Goal: Find specific page/section: Find specific page/section

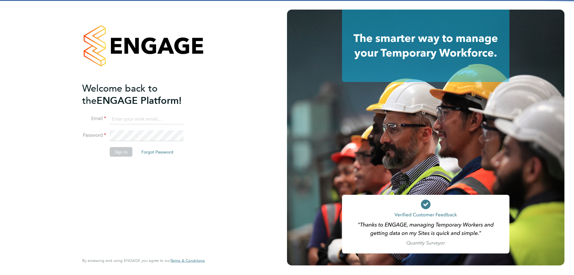
type input "[EMAIL_ADDRESS][DOMAIN_NAME]"
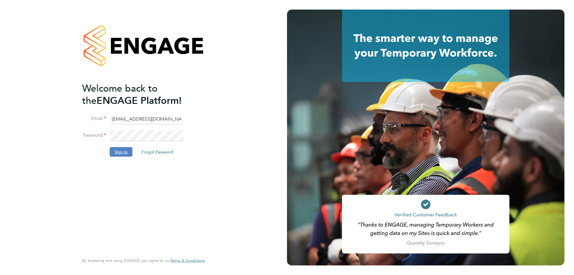
click at [119, 151] on button "Sign In" at bounding box center [121, 152] width 23 height 10
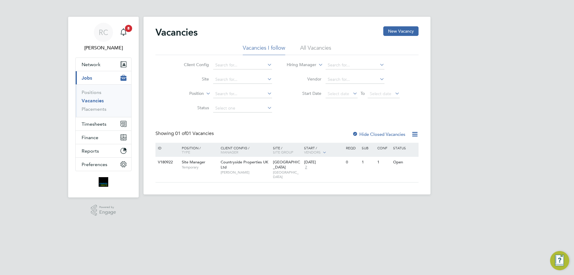
click at [74, 62] on app-nav-sections-wrapper "RC Robyn Clarke Notifications 8 Applications: Network Team Members Businesses S…" at bounding box center [103, 107] width 71 height 181
click at [95, 64] on span "Network" at bounding box center [91, 65] width 19 height 6
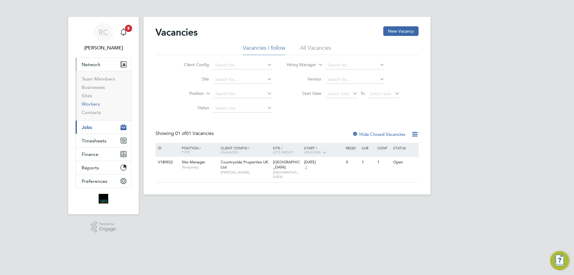
click at [99, 102] on link "Workers" at bounding box center [91, 104] width 18 height 6
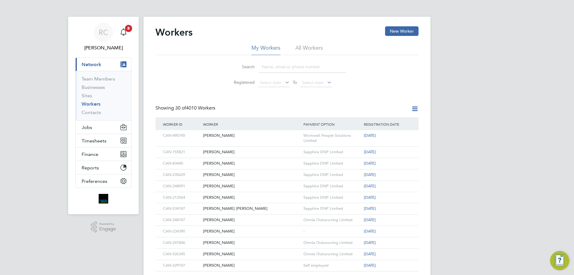
drag, startPoint x: 297, startPoint y: 67, endPoint x: 284, endPoint y: 77, distance: 16.4
click at [297, 67] on input at bounding box center [302, 67] width 87 height 12
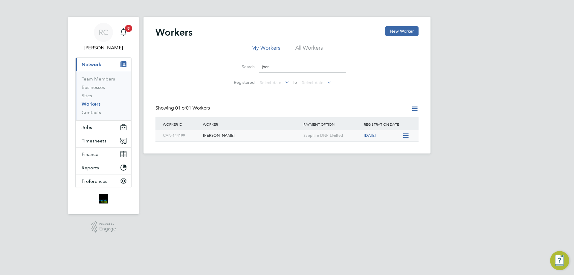
click at [257, 135] on div "Jhan Zab" at bounding box center [252, 135] width 101 height 11
click at [305, 63] on input "jhan" at bounding box center [302, 67] width 87 height 12
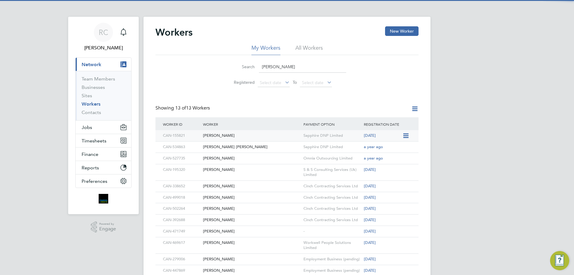
type input "colin"
click at [282, 134] on div "Colin Patience" at bounding box center [252, 135] width 101 height 11
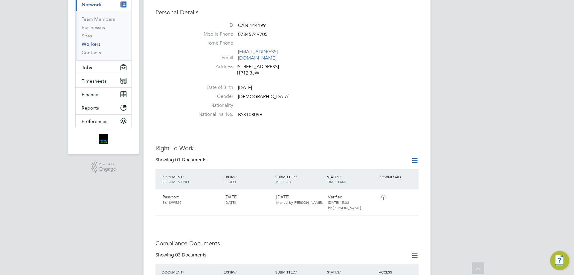
scroll to position [58, 0]
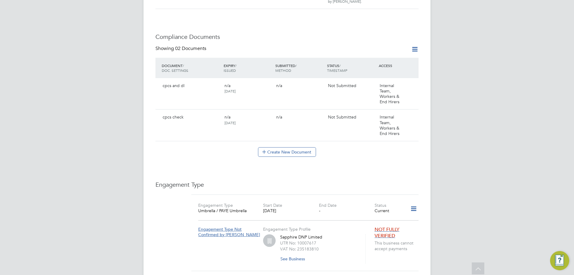
scroll to position [419, 0]
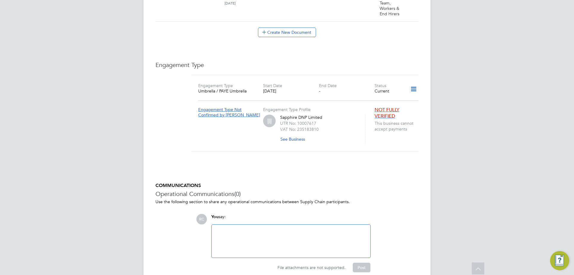
click at [315, 232] on div at bounding box center [291, 241] width 152 height 26
paste div
click at [359, 266] on button "Post" at bounding box center [362, 268] width 18 height 10
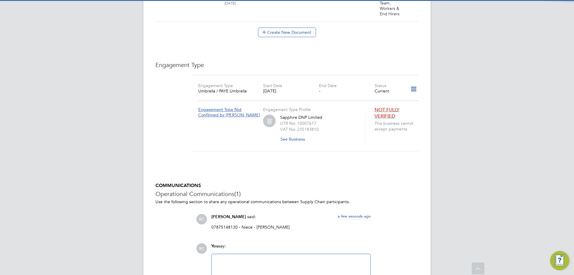
click at [402, 212] on div "COMMUNICATIONS Operational Communications (1) Use the following section to shar…" at bounding box center [287, 241] width 263 height 119
